Goal: Ask a question

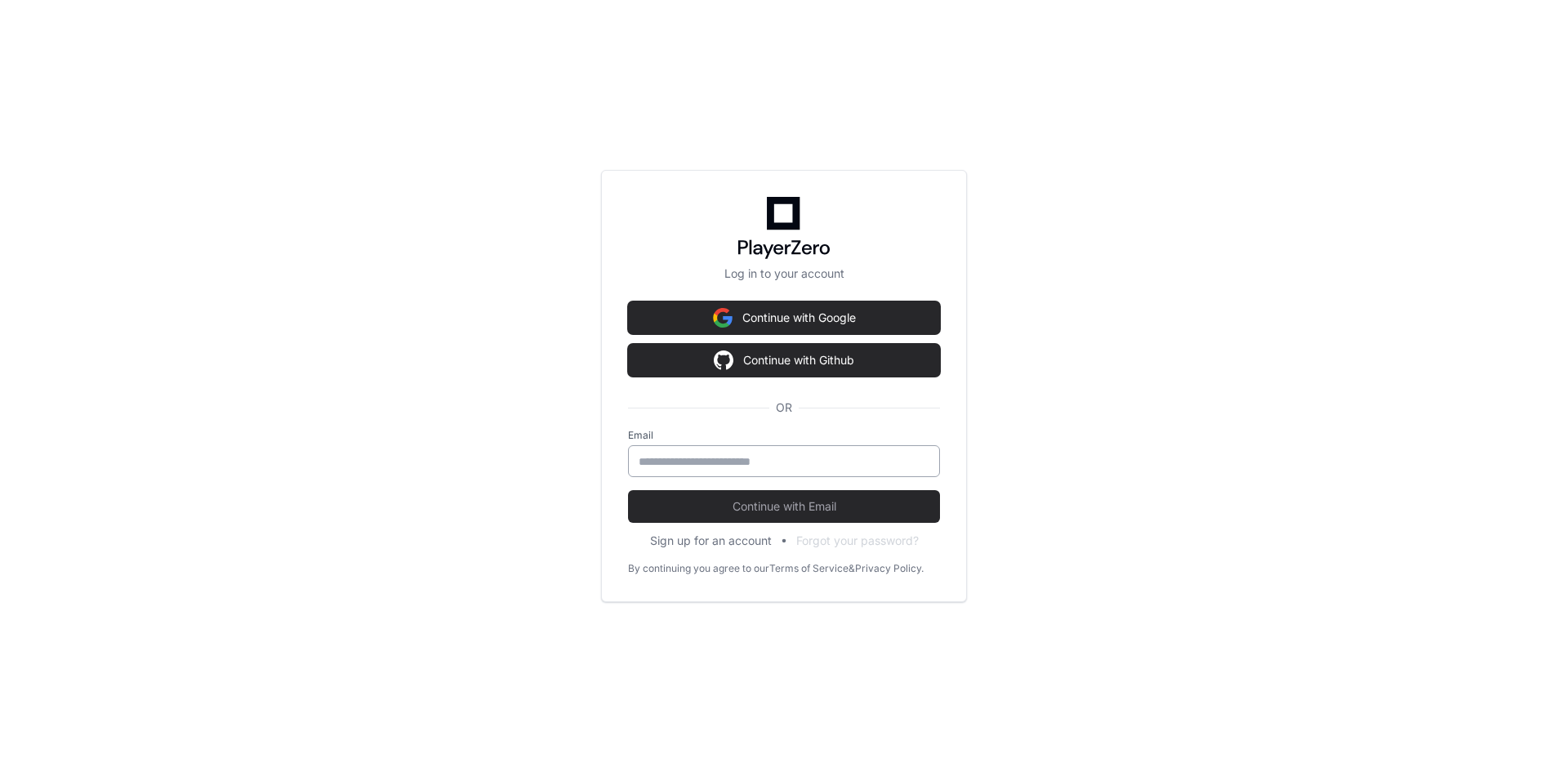
click at [761, 458] on input "email" at bounding box center [783, 461] width 290 height 16
type input "**********"
click at [628, 490] on button "Continue with Email" at bounding box center [784, 506] width 312 height 33
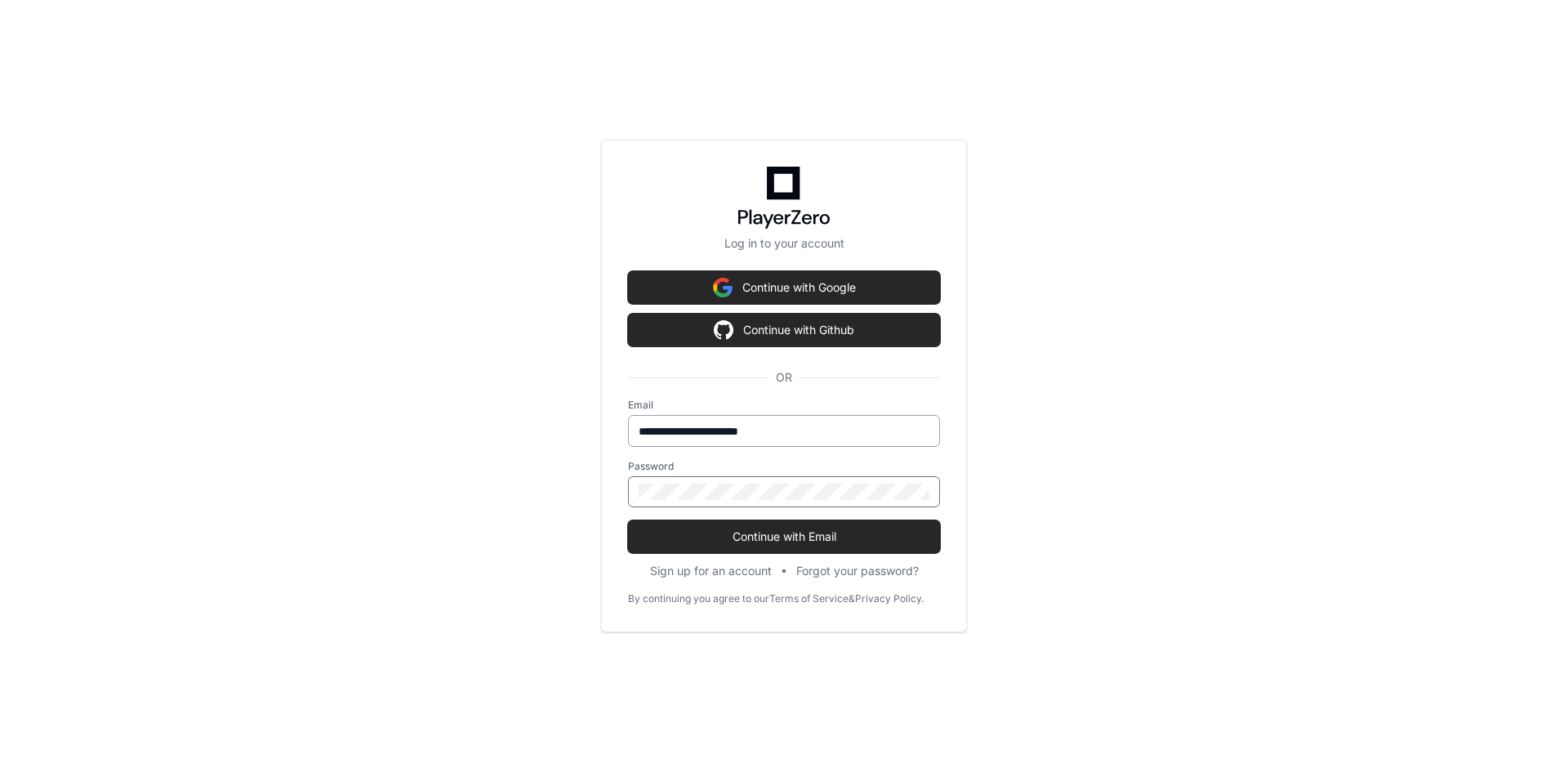
click at [628, 520] on button "Continue with Email" at bounding box center [784, 536] width 312 height 33
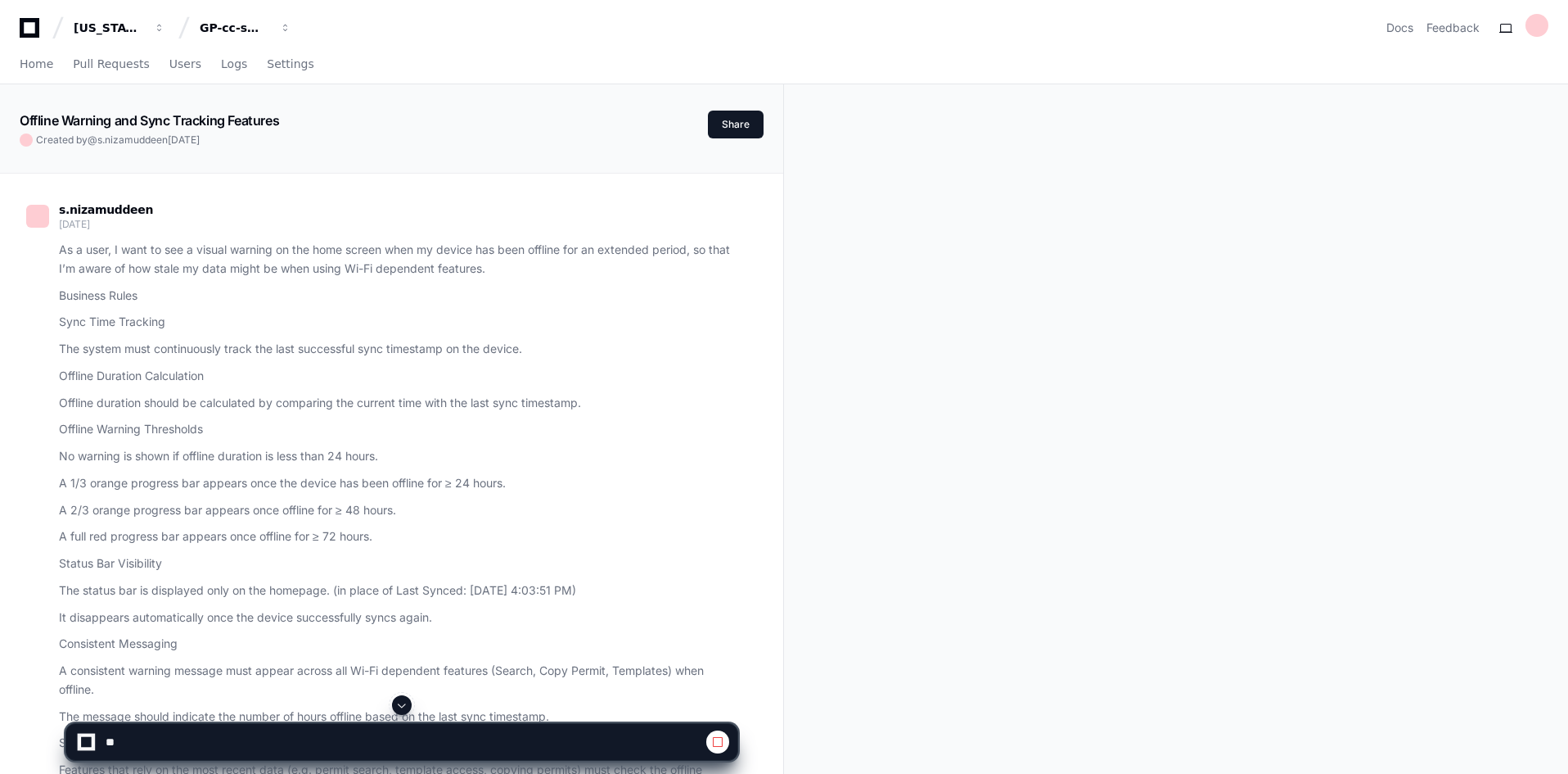
click at [403, 704] on span at bounding box center [402, 705] width 13 height 13
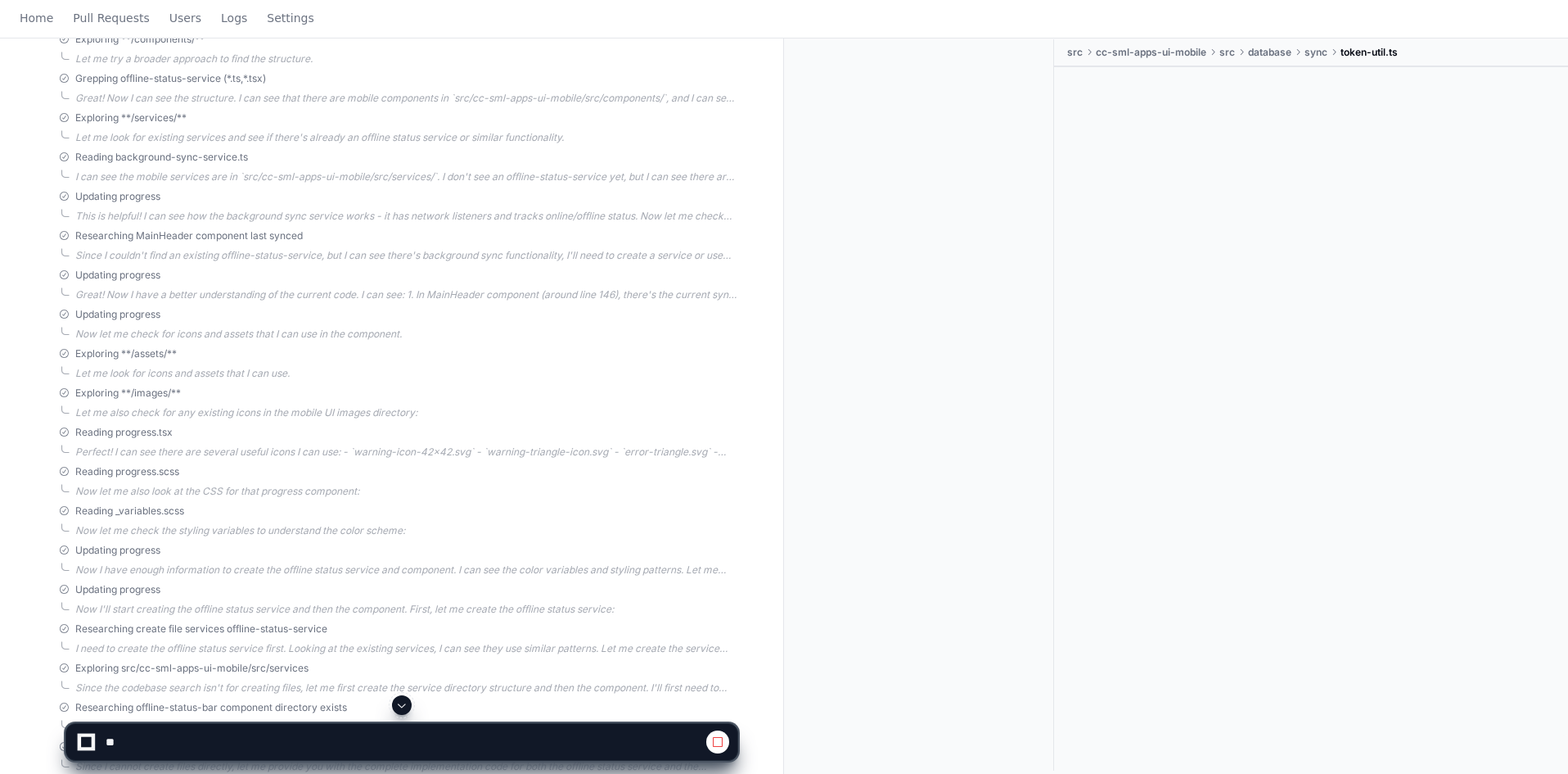
click at [403, 704] on span at bounding box center [402, 705] width 13 height 13
click at [408, 703] on span at bounding box center [402, 705] width 13 height 13
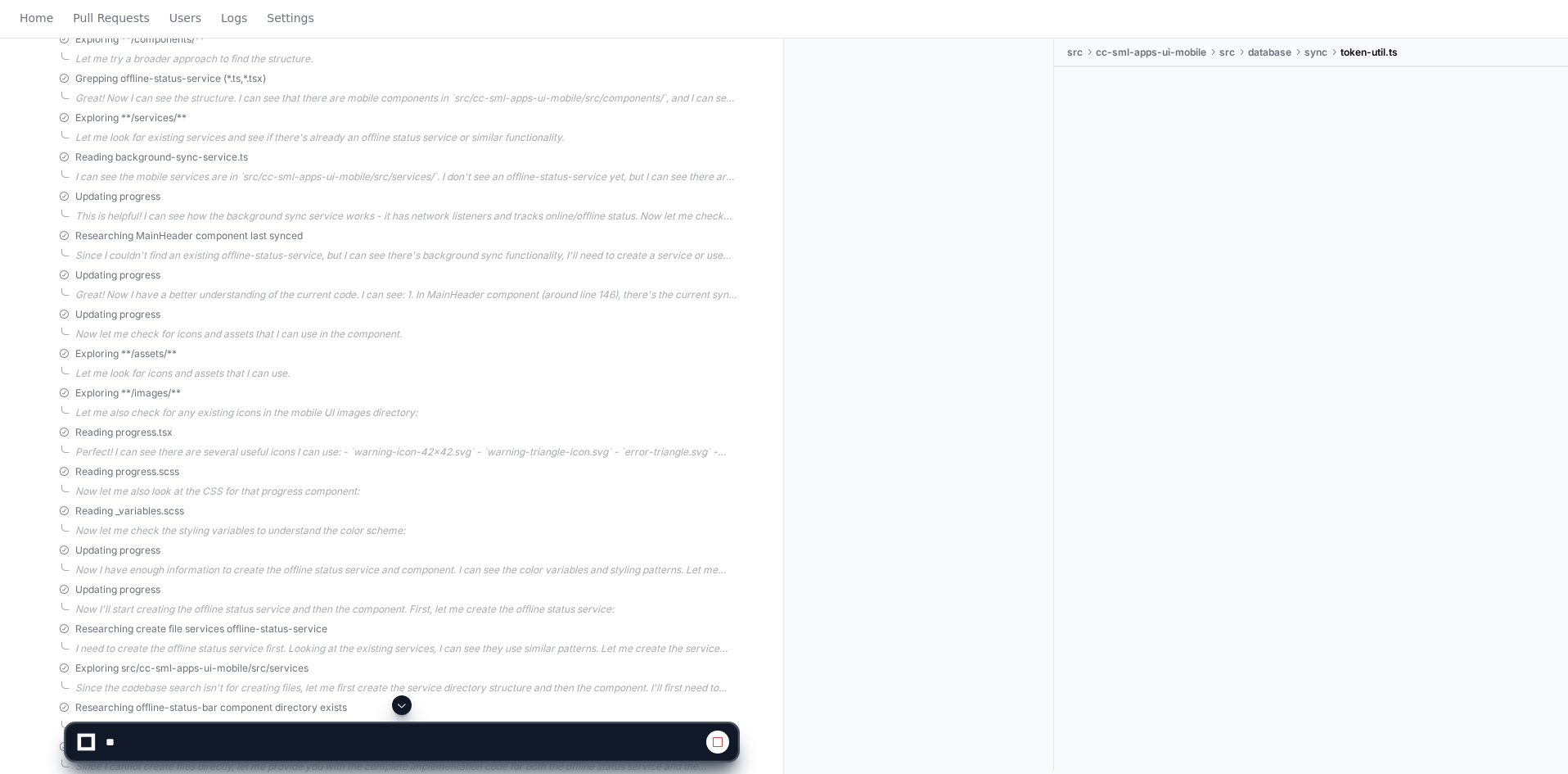
click at [408, 703] on span at bounding box center [402, 705] width 13 height 13
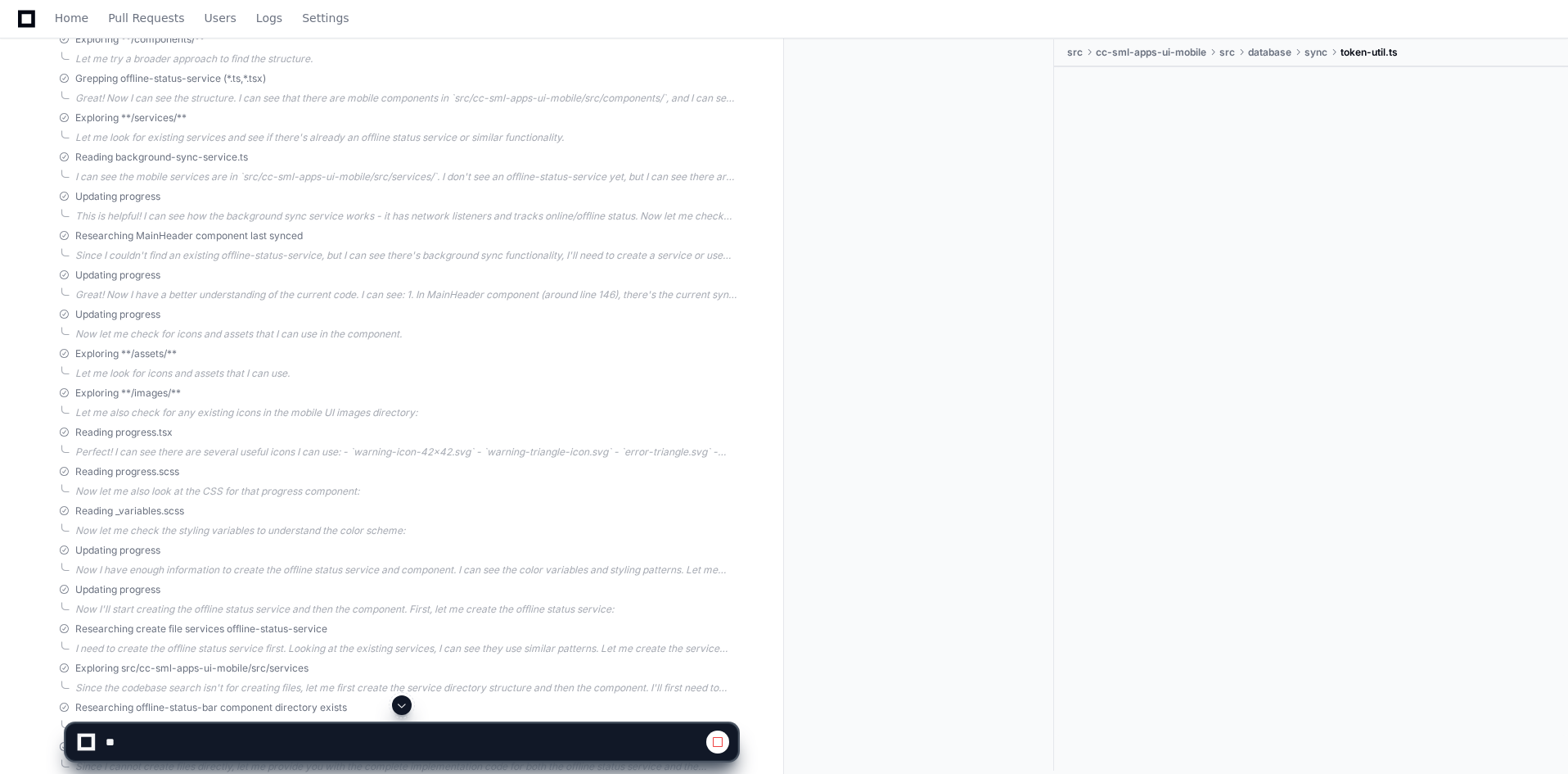
scroll to position [6770, 0]
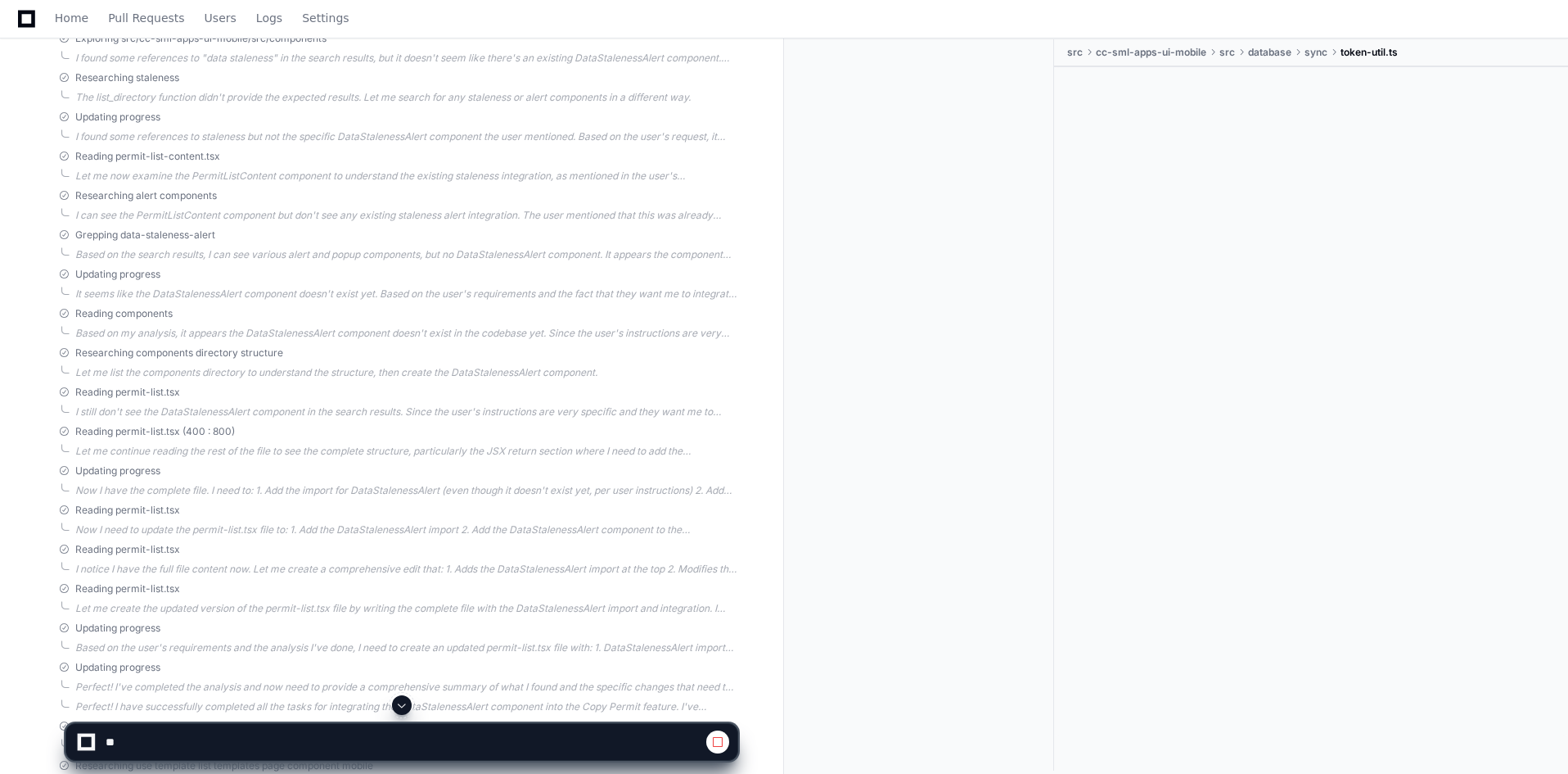
click at [403, 703] on span at bounding box center [402, 705] width 13 height 13
click at [402, 704] on span at bounding box center [402, 705] width 13 height 13
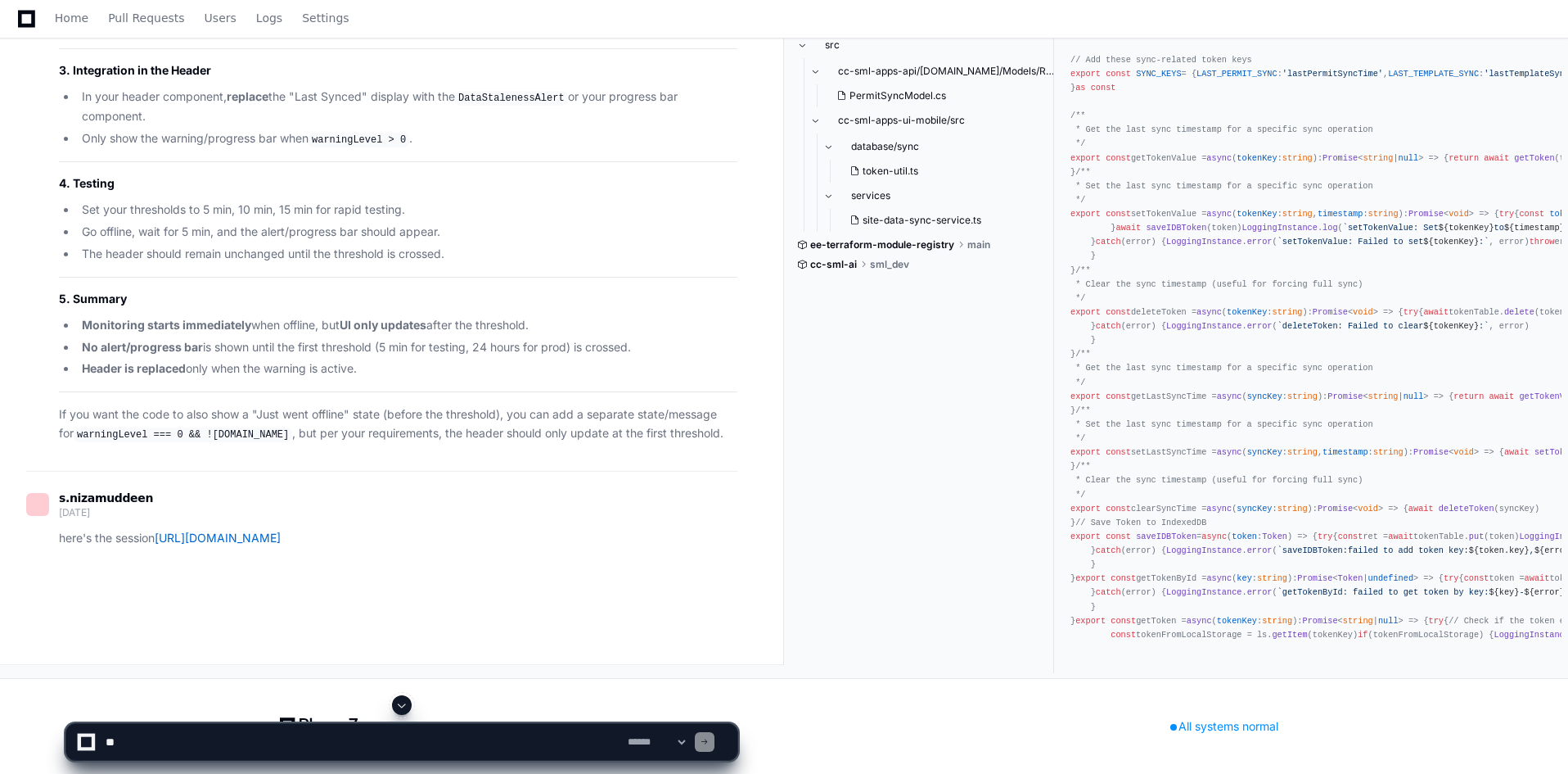
click at [402, 704] on span at bounding box center [402, 705] width 13 height 13
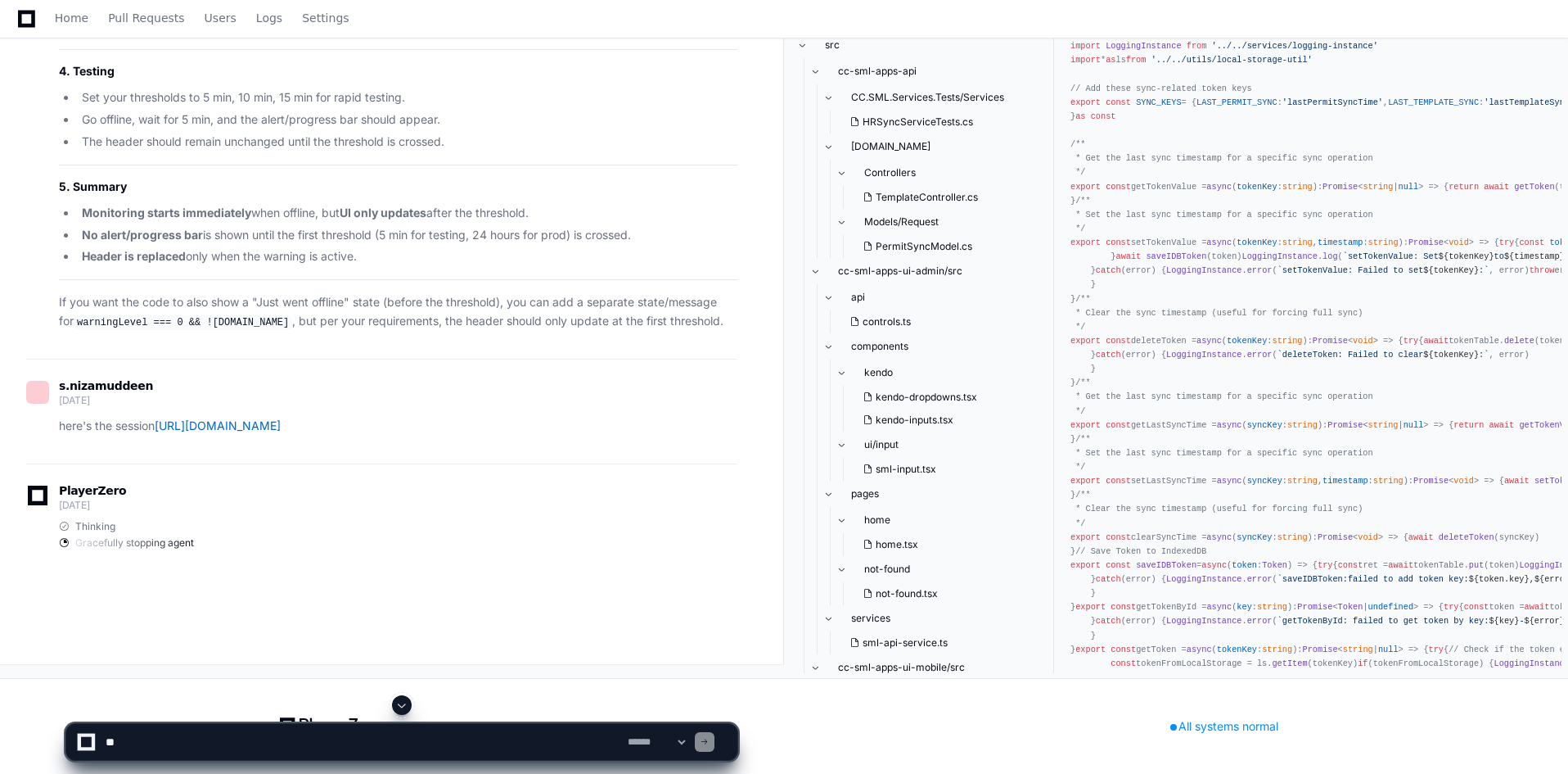
scroll to position [51045, 0]
click at [402, 704] on span at bounding box center [402, 705] width 13 height 13
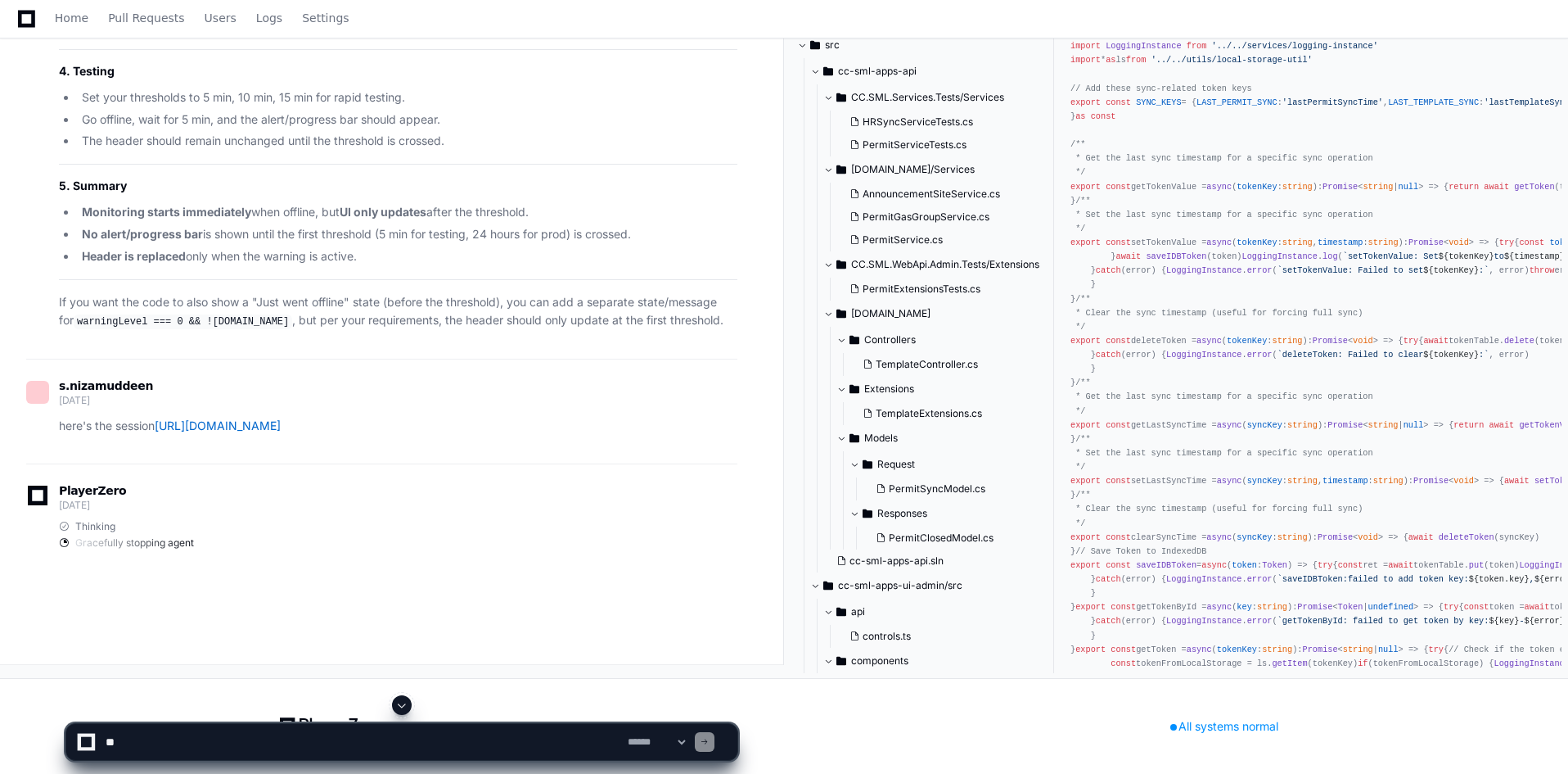
scroll to position [48315, 0]
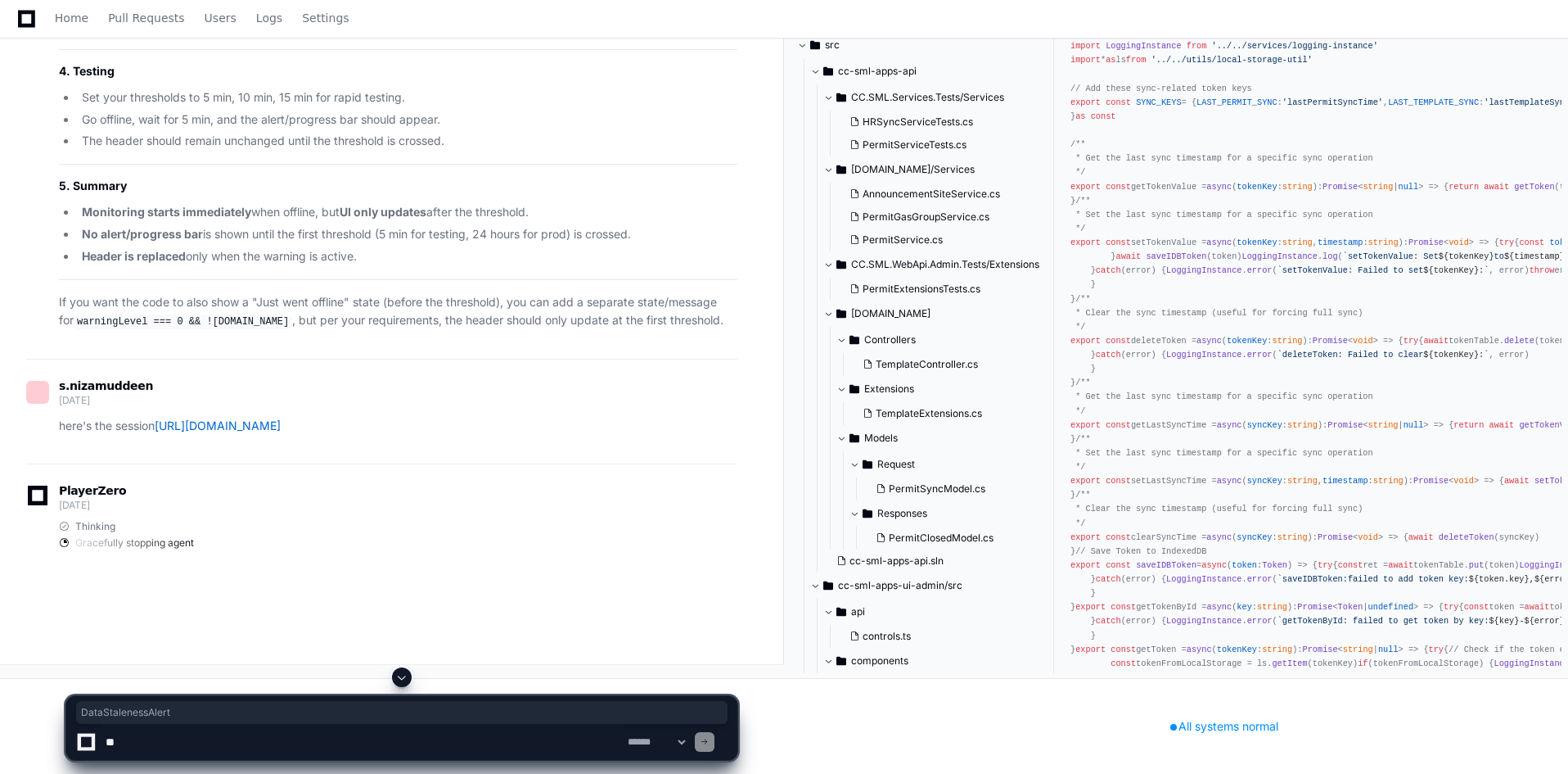
click at [479, 742] on textarea at bounding box center [363, 741] width 522 height 36
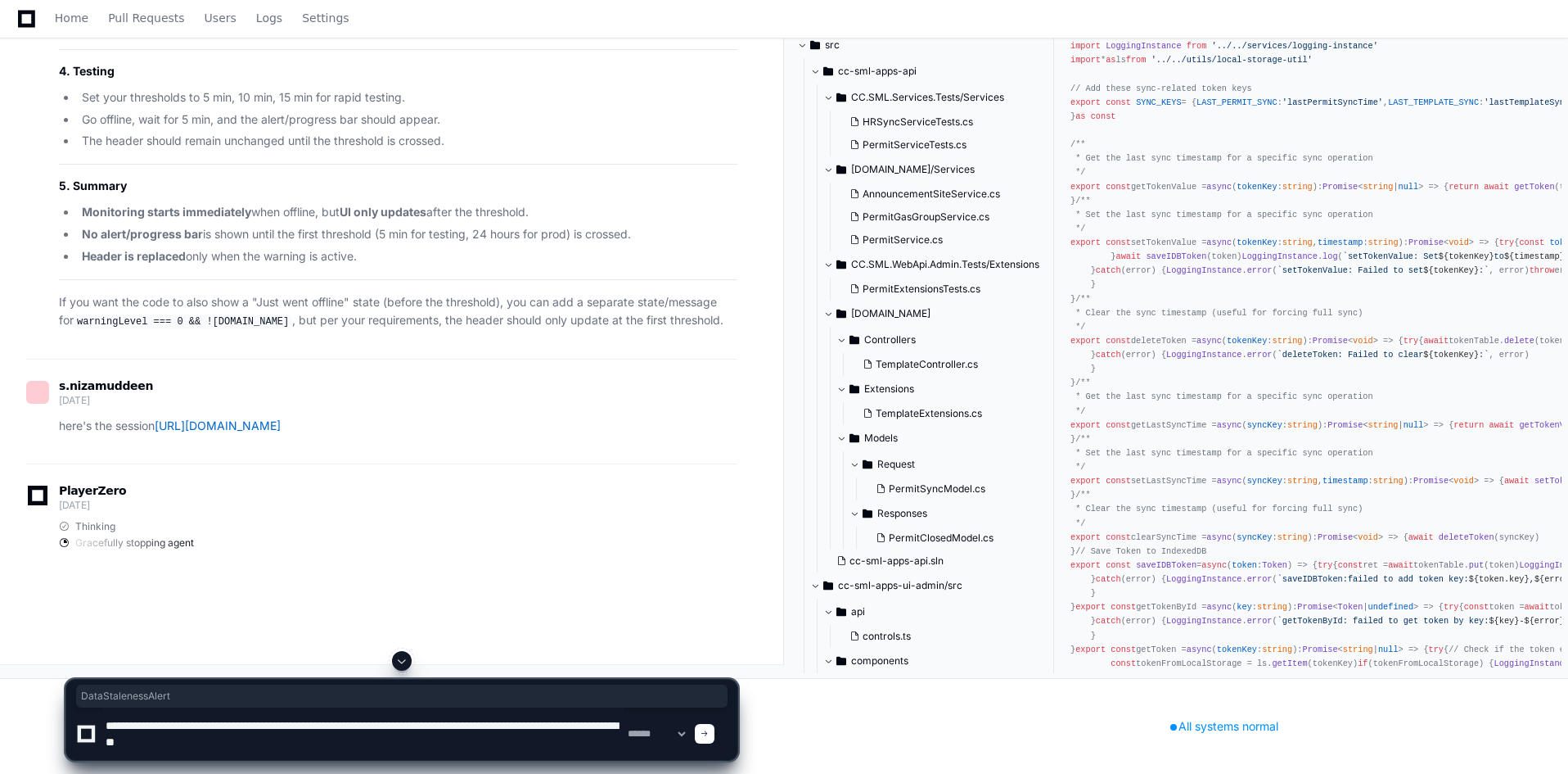
click at [295, 744] on textarea at bounding box center [363, 734] width 522 height 52
click at [573, 752] on textarea at bounding box center [363, 734] width 522 height 52
paste textarea "**********"
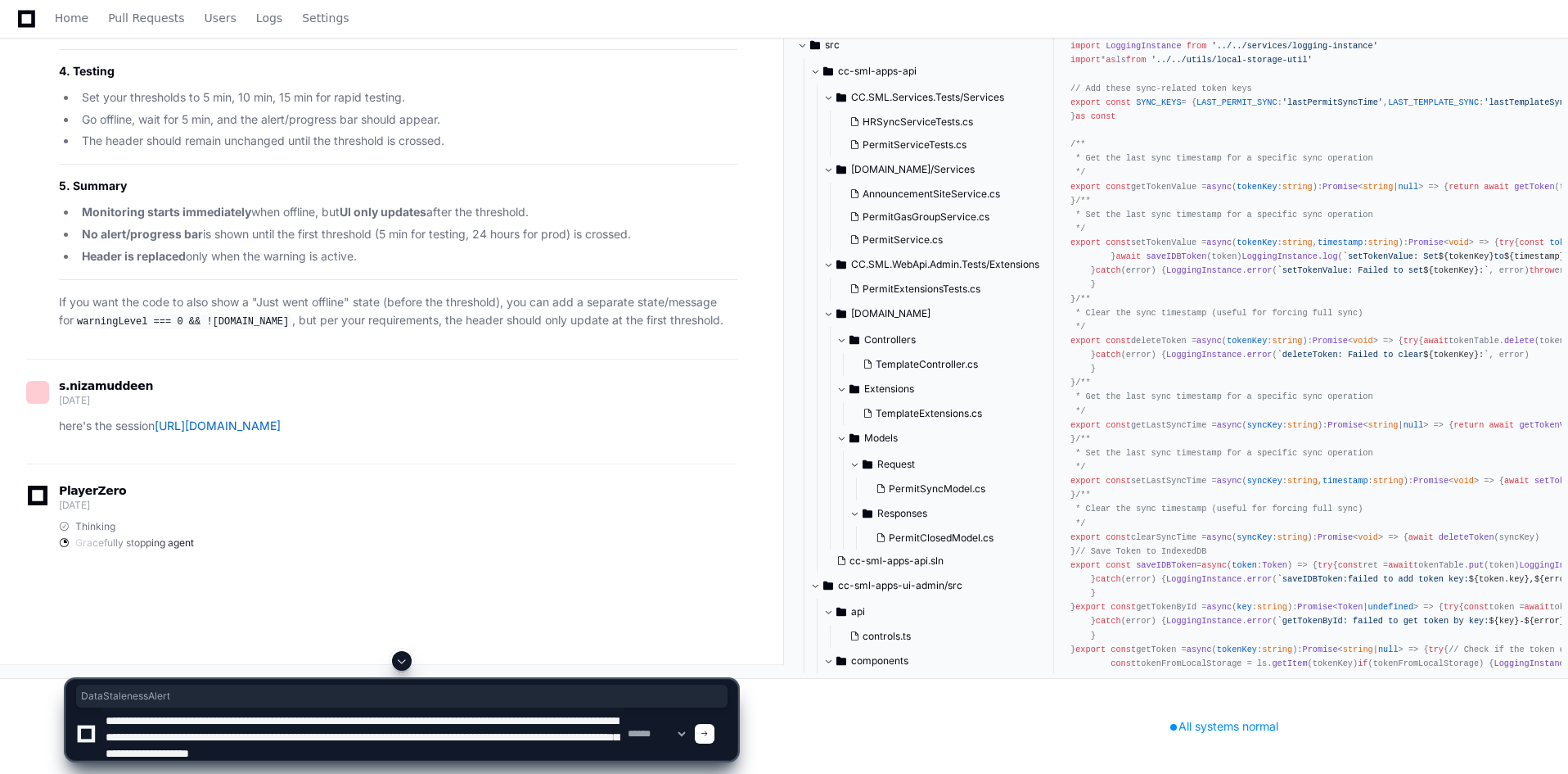
click at [203, 752] on textarea at bounding box center [363, 734] width 522 height 52
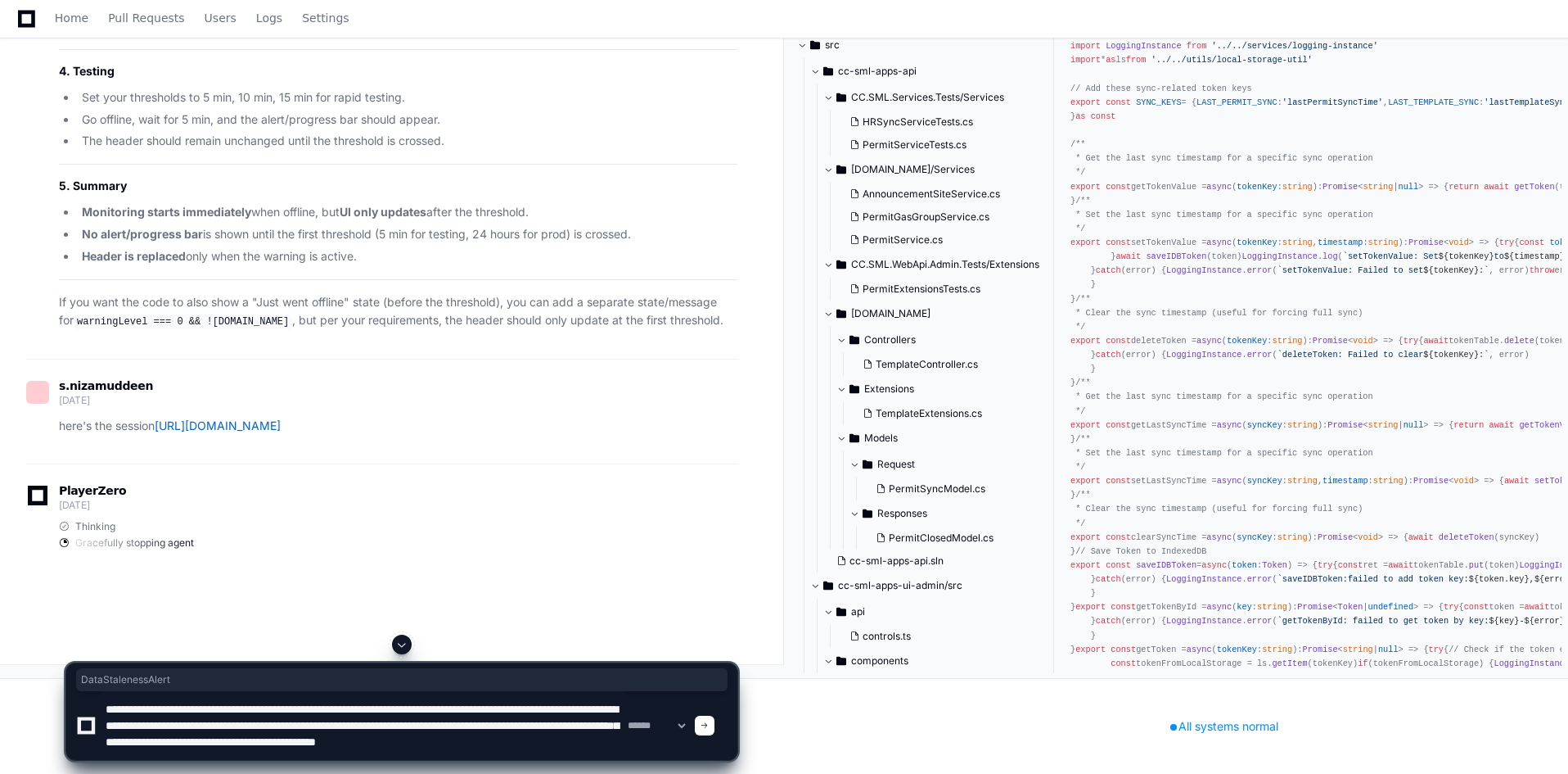
scroll to position [22, 0]
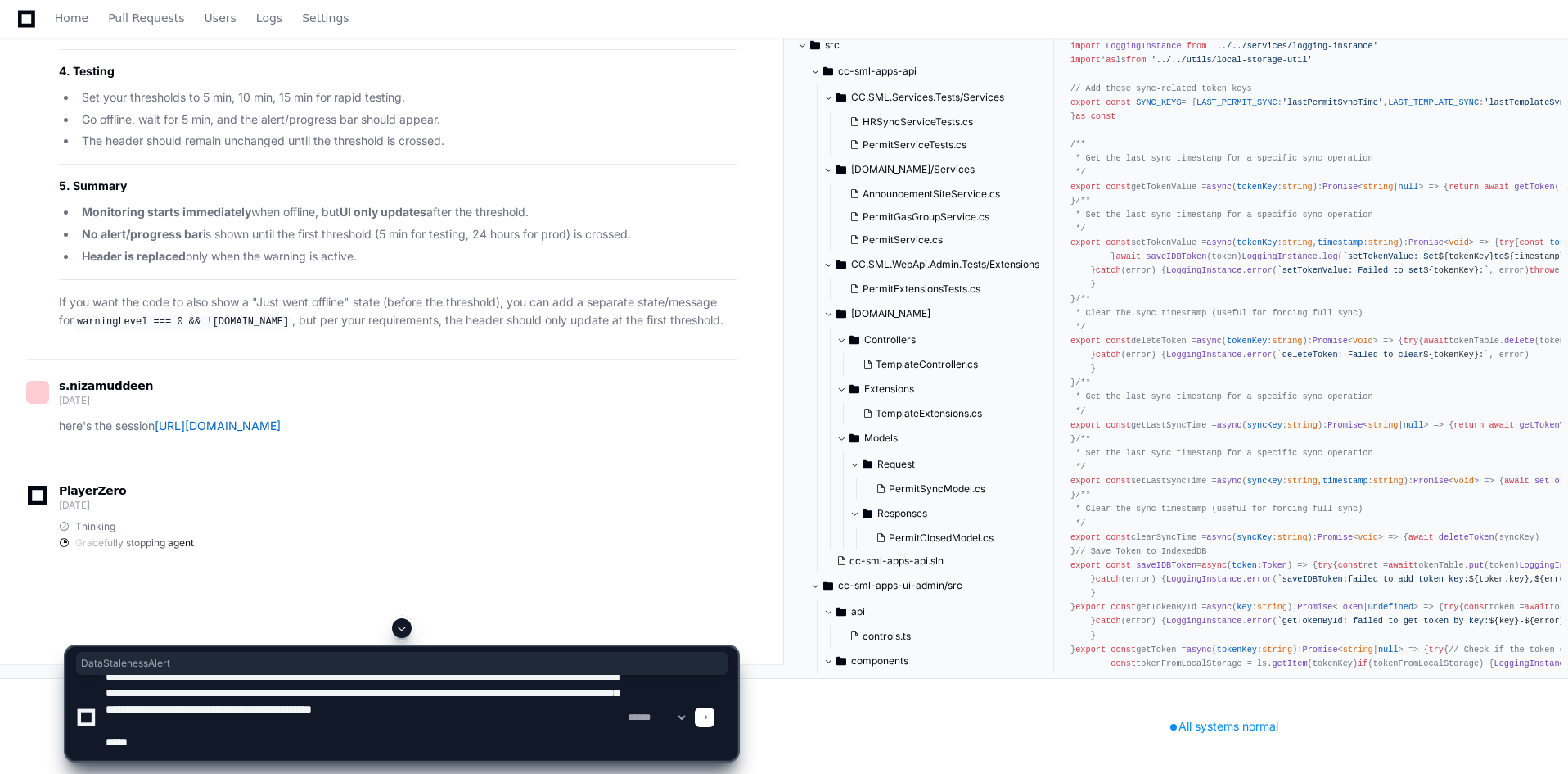
click at [205, 759] on textarea at bounding box center [363, 717] width 522 height 85
paste textarea "**********"
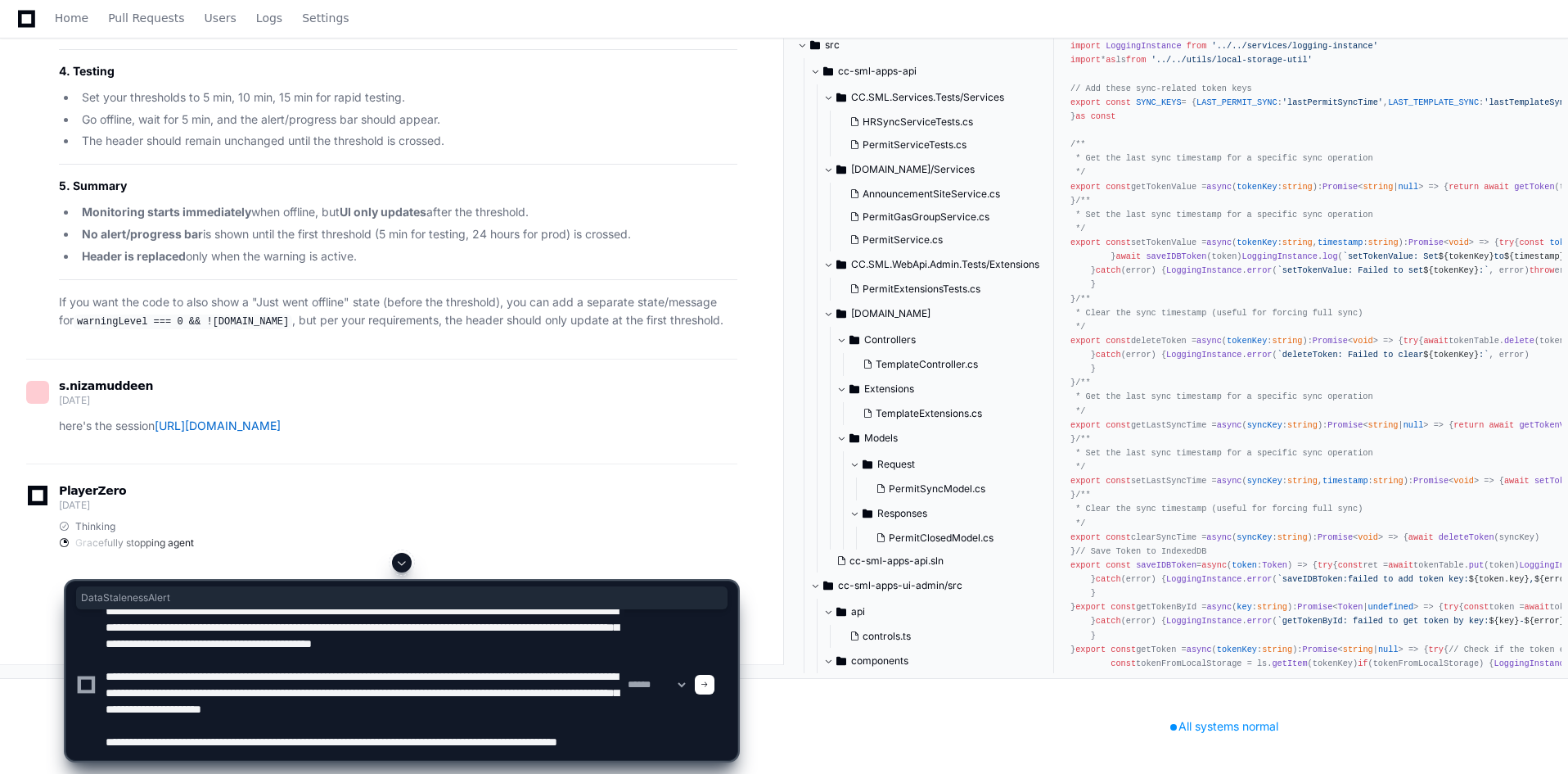
scroll to position [70, 0]
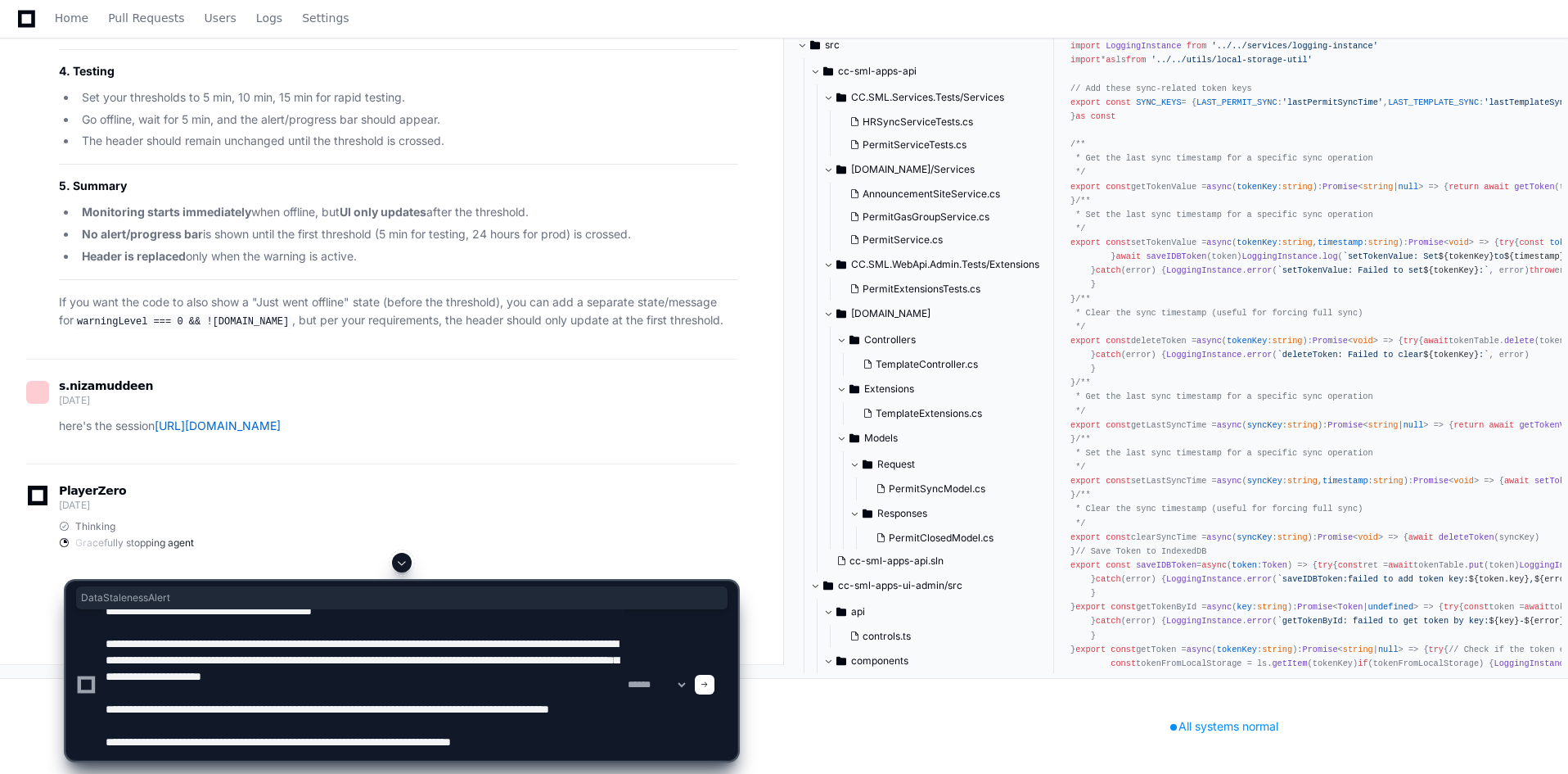
type textarea "**********"
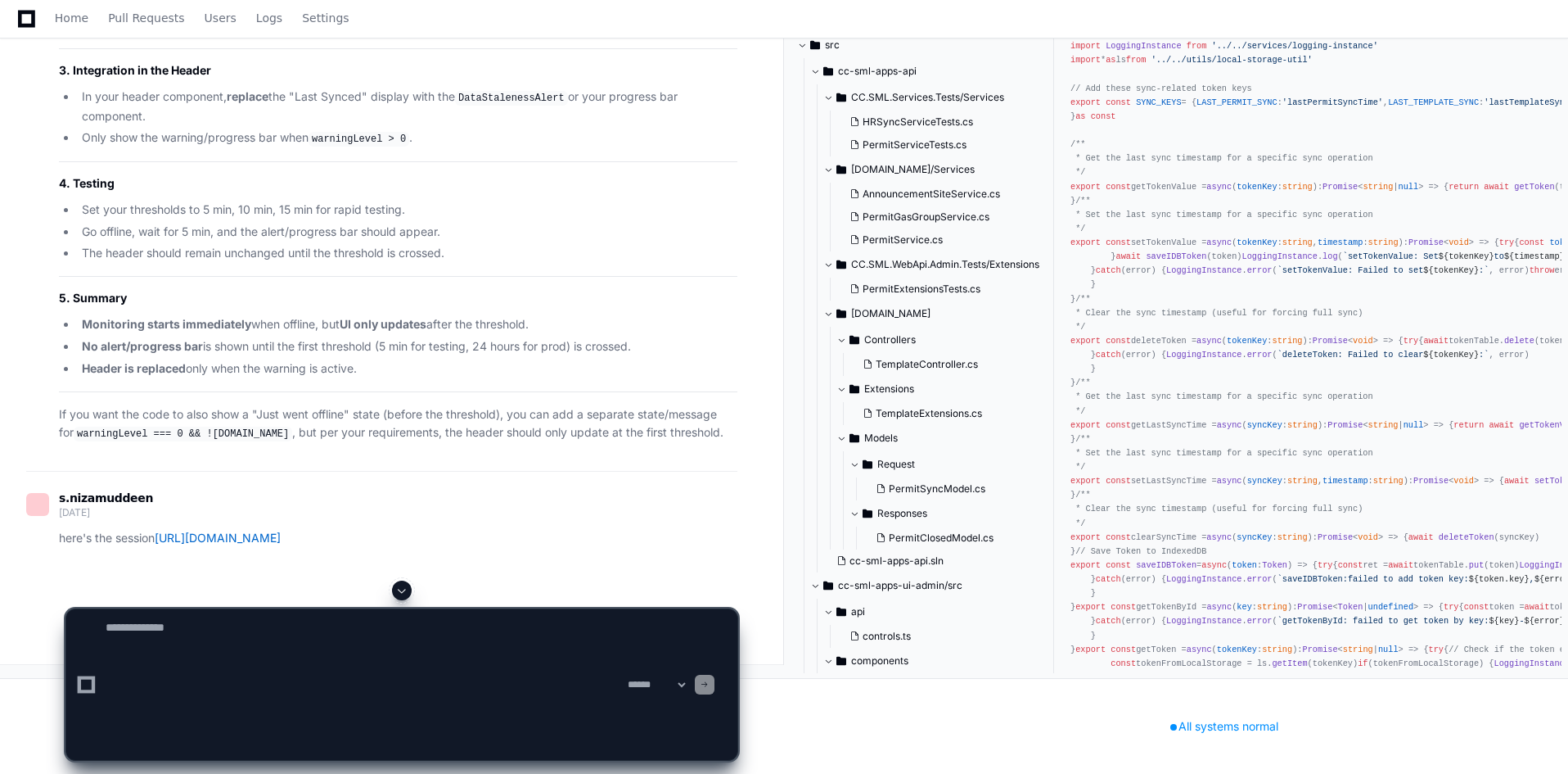
scroll to position [0, 0]
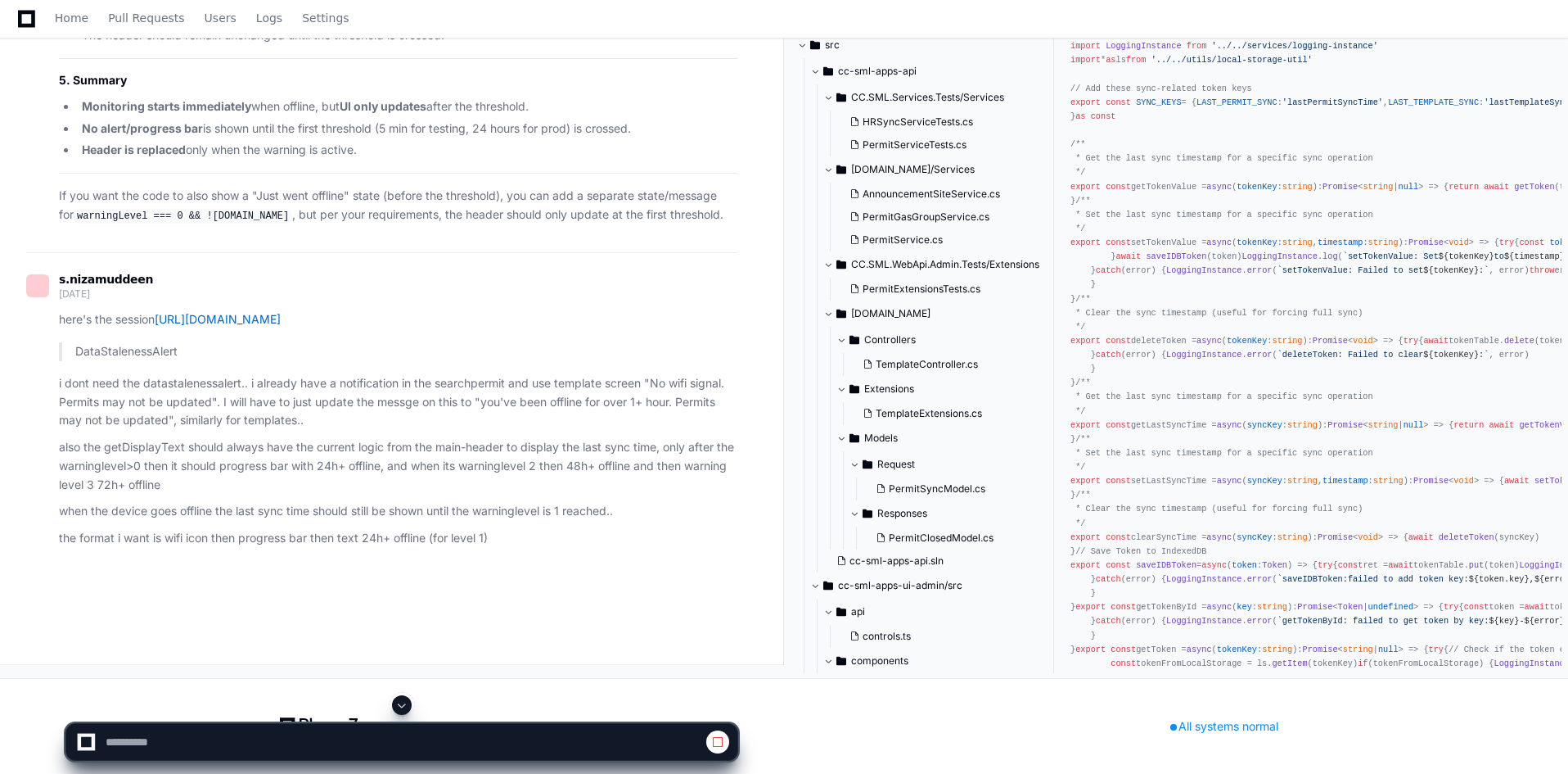
click at [401, 701] on span at bounding box center [402, 705] width 13 height 13
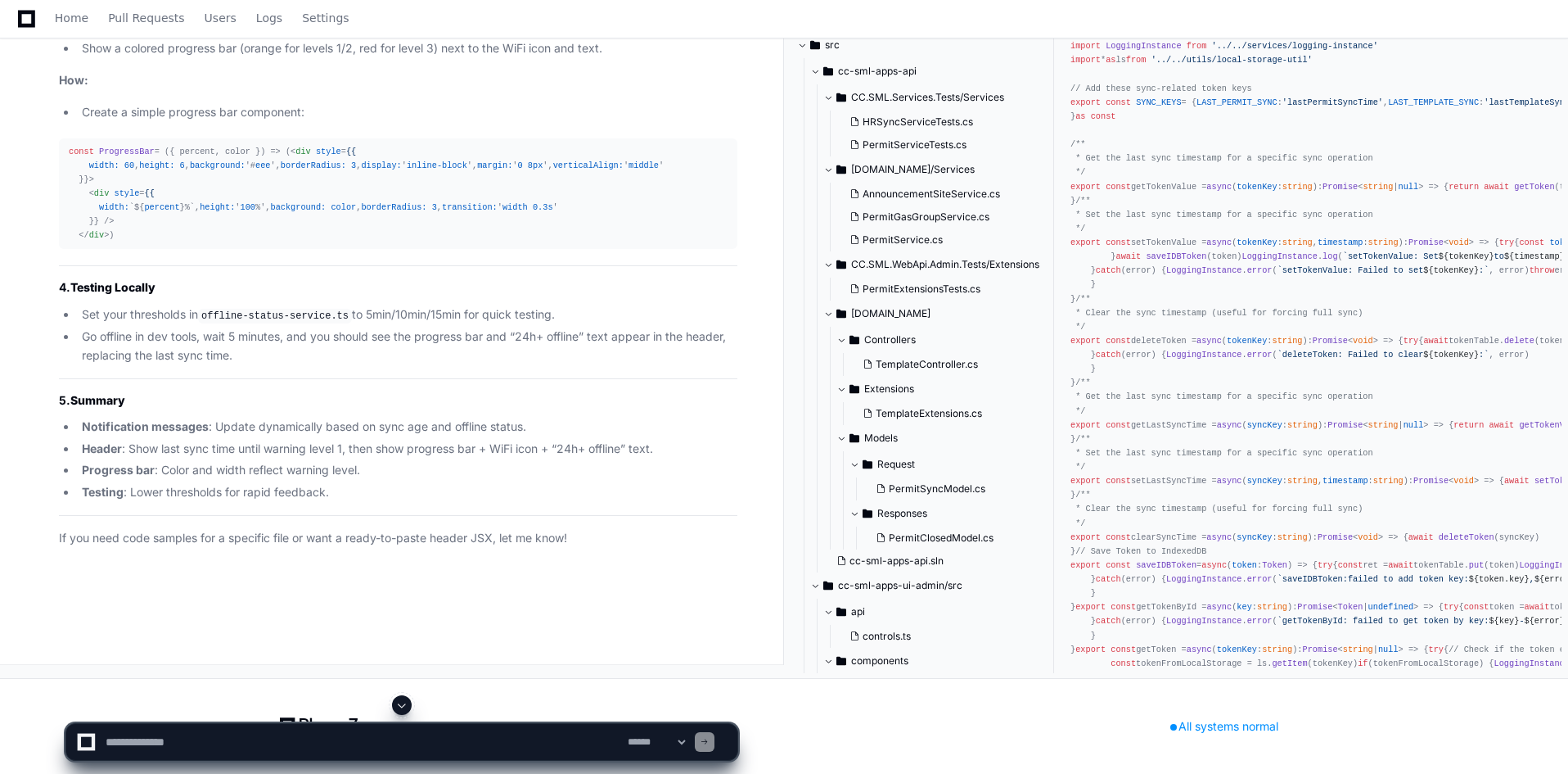
scroll to position [50433, 0]
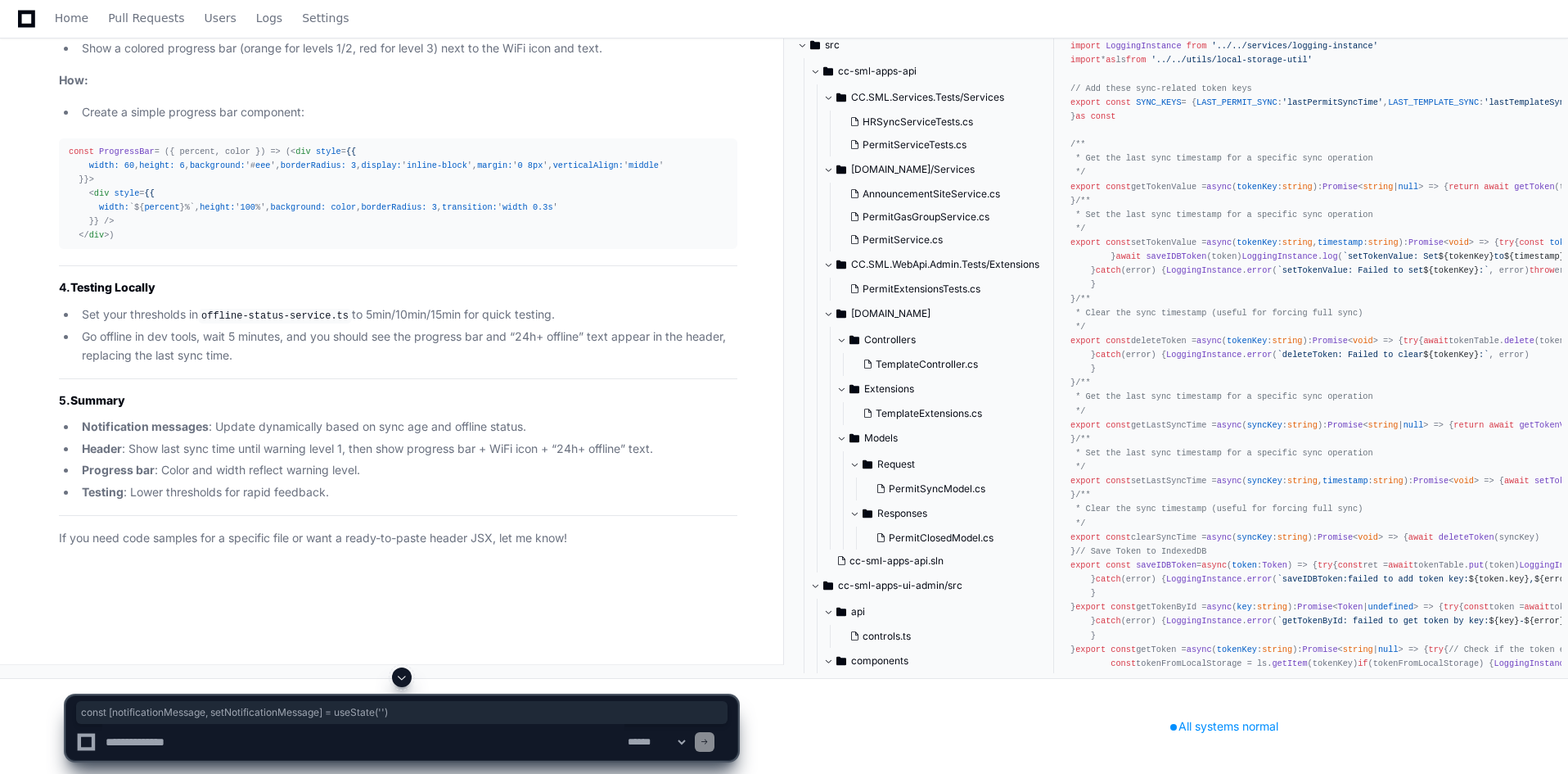
drag, startPoint x: 69, startPoint y: 219, endPoint x: 390, endPoint y: 233, distance: 321.3
copy div "const [notificationMessage, setNotificationMessage] = useState ( '' )"
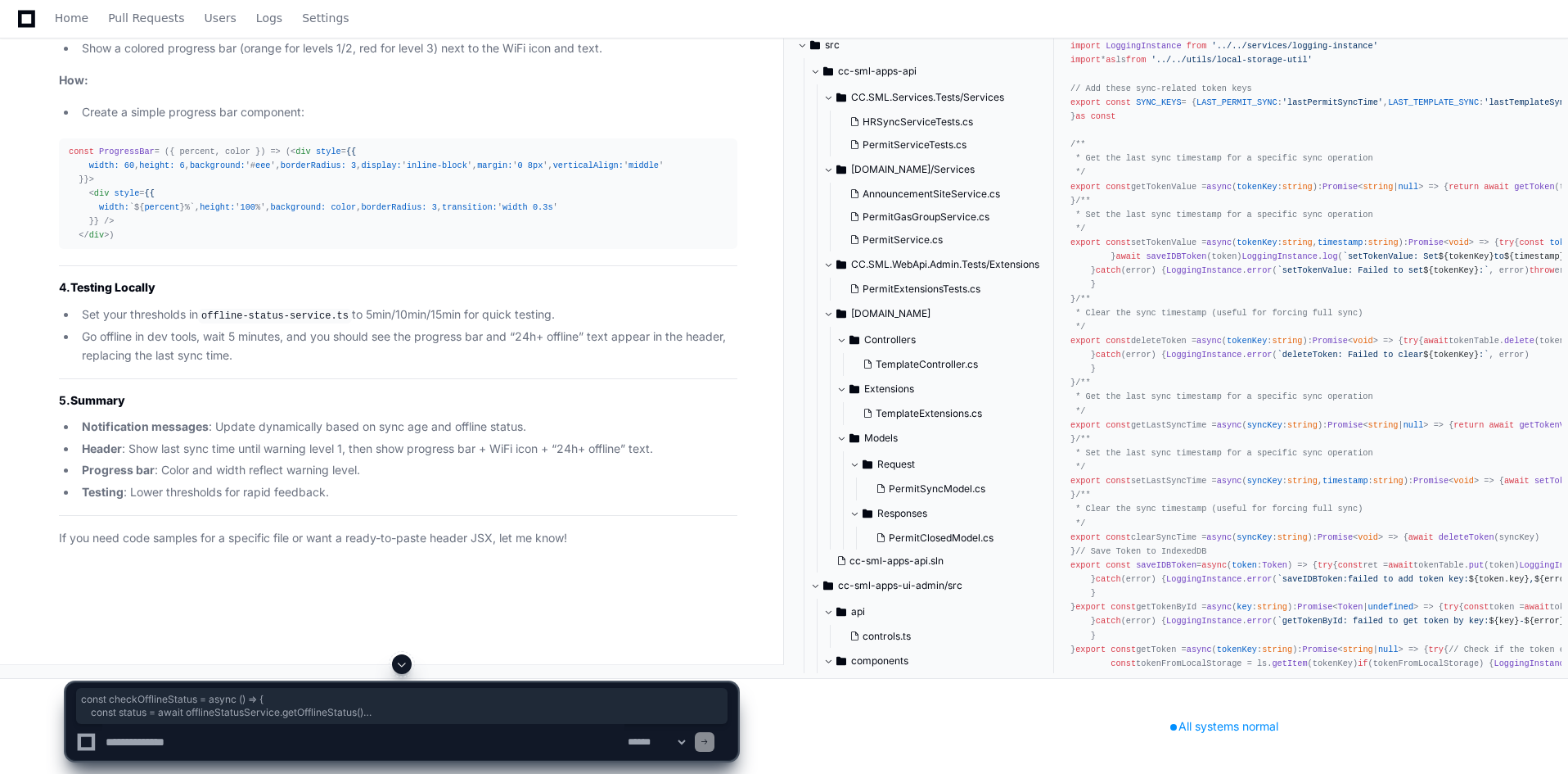
drag, startPoint x: 78, startPoint y: 268, endPoint x: 199, endPoint y: 489, distance: 252.0
copy div "const checkOfflineStatus = async ( ) => { const status = await offlineStatusSer…"
